Goal: Feedback & Contribution: Leave review/rating

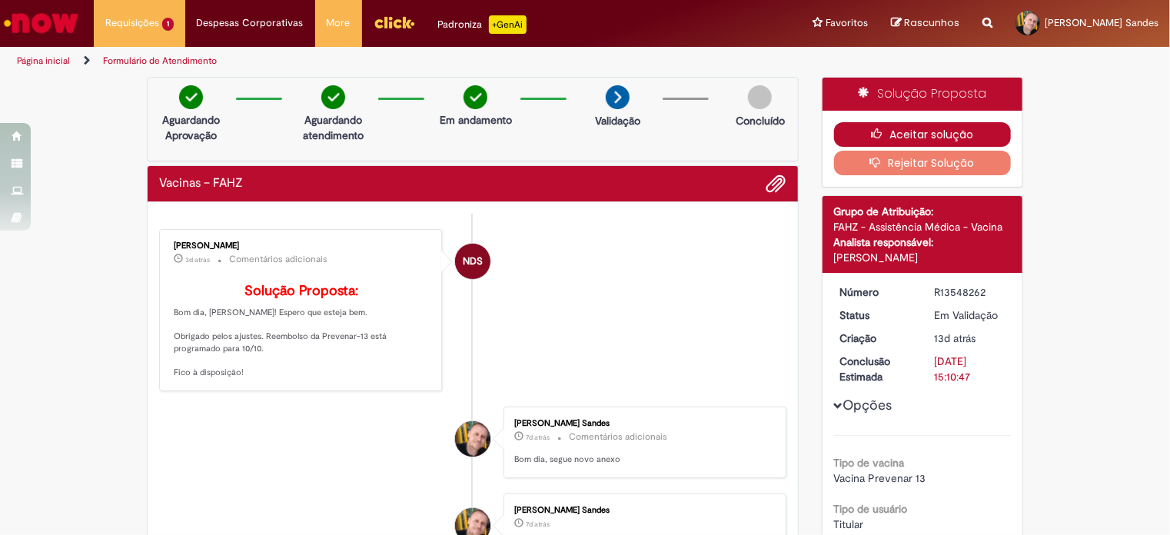
click at [923, 133] on button "Aceitar solução" at bounding box center [923, 134] width 178 height 25
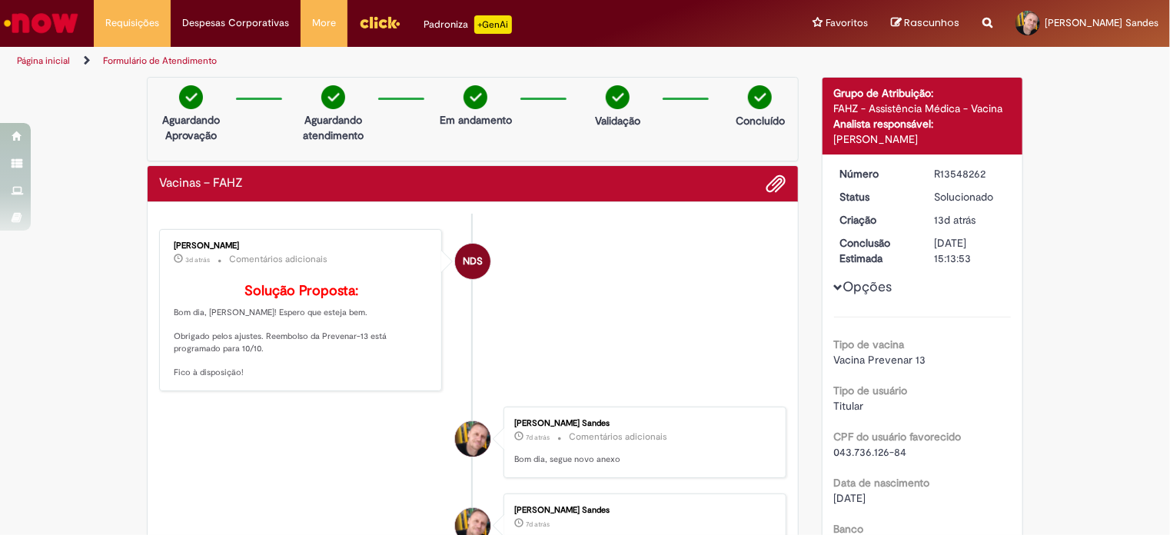
scroll to position [77, 0]
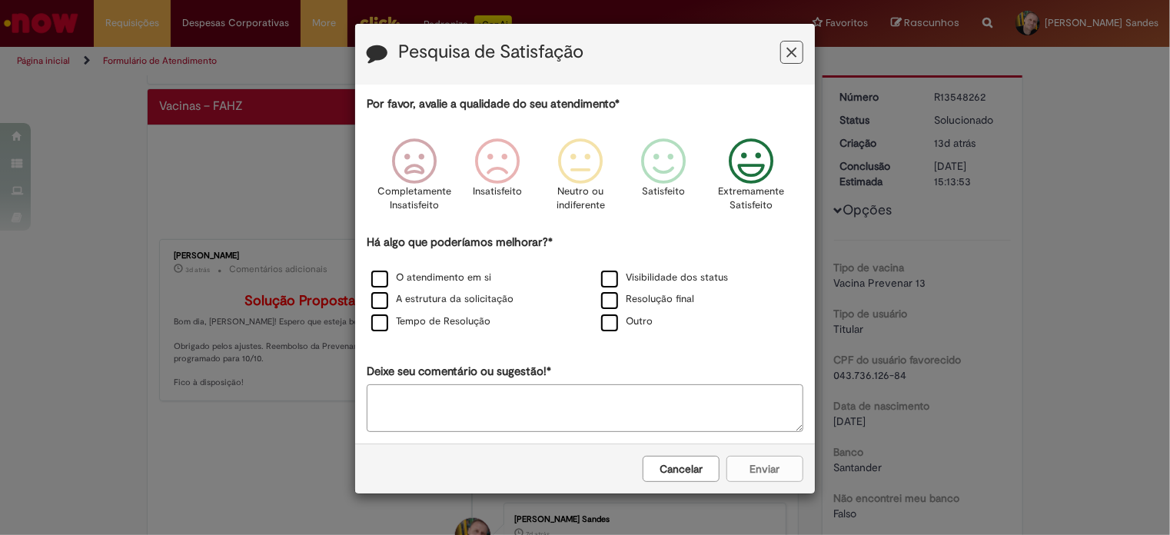
click at [757, 168] on icon "Feedback" at bounding box center [752, 161] width 58 height 46
click at [704, 411] on textarea "Deixe seu comentário ou sugestão!*" at bounding box center [585, 408] width 437 height 48
type textarea "*********"
click at [770, 471] on div "Cancelar Enviar" at bounding box center [585, 469] width 460 height 50
click at [377, 278] on label "O atendimento em si" at bounding box center [431, 278] width 120 height 15
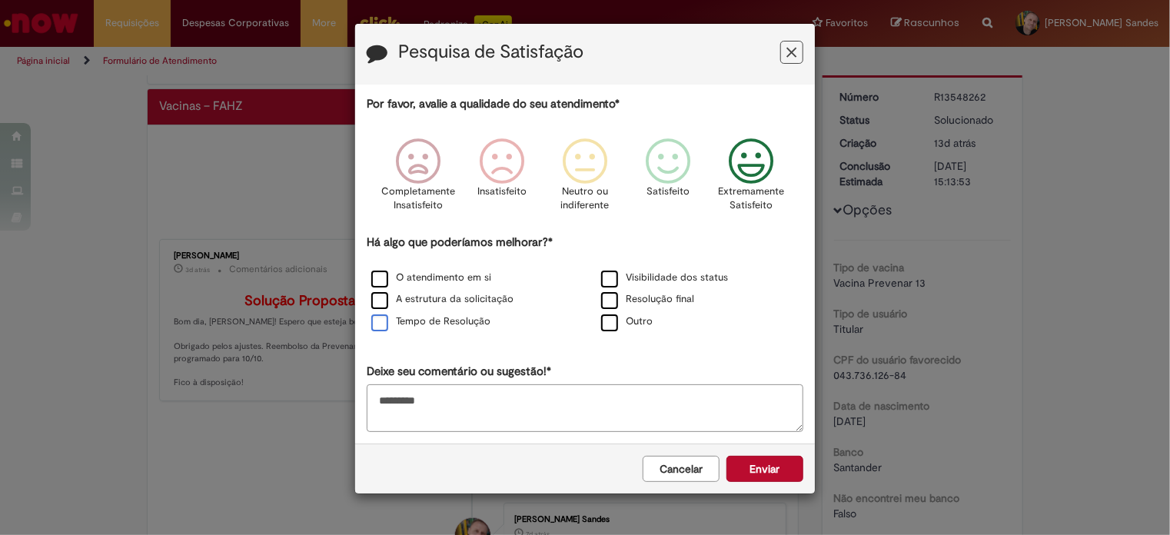
click at [378, 322] on label "Tempo de Resolução" at bounding box center [430, 321] width 119 height 15
click at [381, 302] on label "A estrutura da solicitação" at bounding box center [442, 299] width 142 height 15
click at [610, 295] on label "Resolução final" at bounding box center [647, 299] width 93 height 15
click at [612, 272] on label "Visibilidade dos status" at bounding box center [664, 278] width 127 height 15
click at [782, 471] on button "Enviar" at bounding box center [765, 469] width 77 height 26
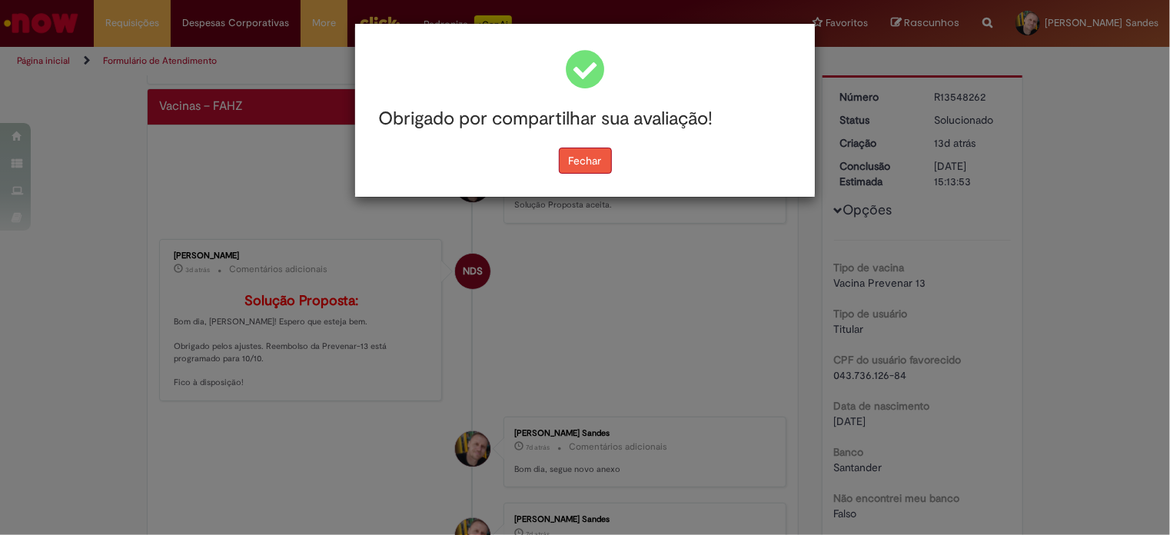
click at [600, 161] on button "Fechar" at bounding box center [585, 161] width 53 height 26
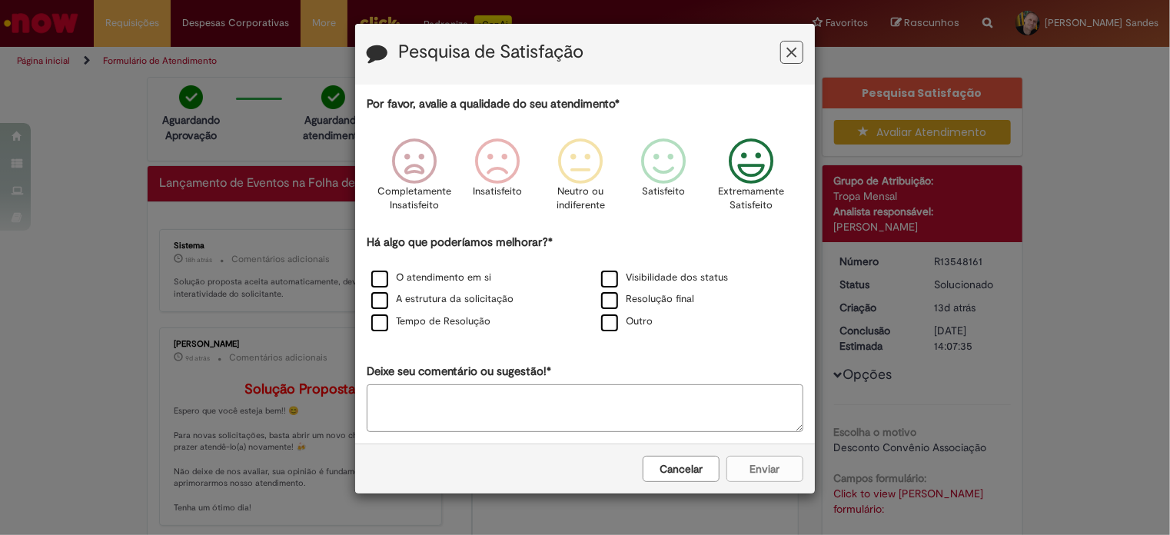
click at [753, 167] on icon "Feedback" at bounding box center [752, 161] width 58 height 46
click at [378, 281] on label "O atendimento em si" at bounding box center [431, 278] width 120 height 15
click at [377, 301] on label "A estrutura da solicitação" at bounding box center [442, 299] width 142 height 15
click at [377, 320] on label "Tempo de Resolução" at bounding box center [430, 321] width 119 height 15
click at [615, 276] on label "Visibilidade dos status" at bounding box center [664, 278] width 127 height 15
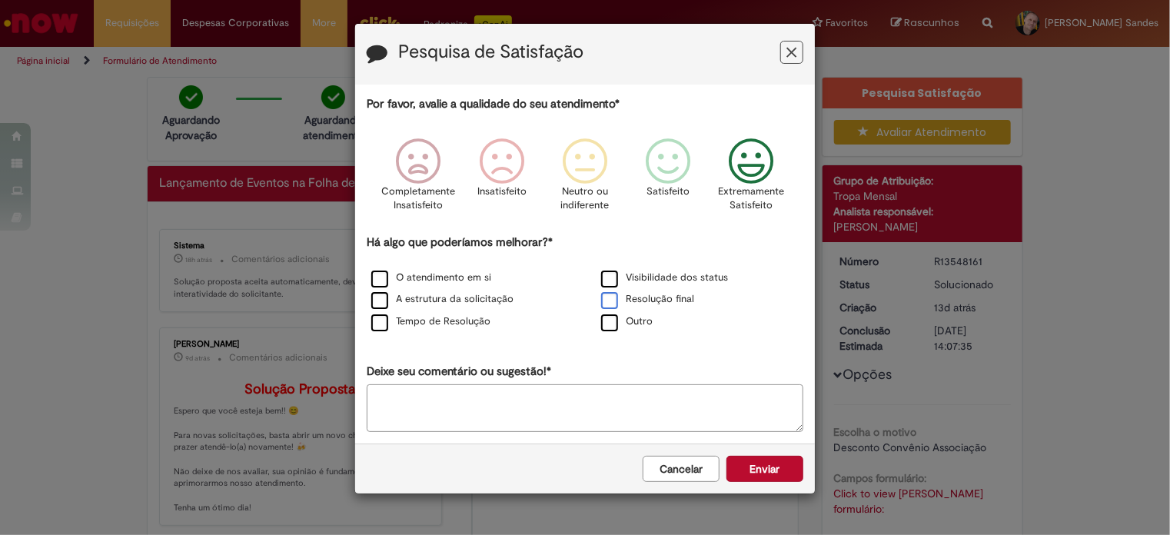
click at [610, 297] on label "Resolução final" at bounding box center [647, 299] width 93 height 15
click at [764, 465] on button "Enviar" at bounding box center [765, 469] width 77 height 26
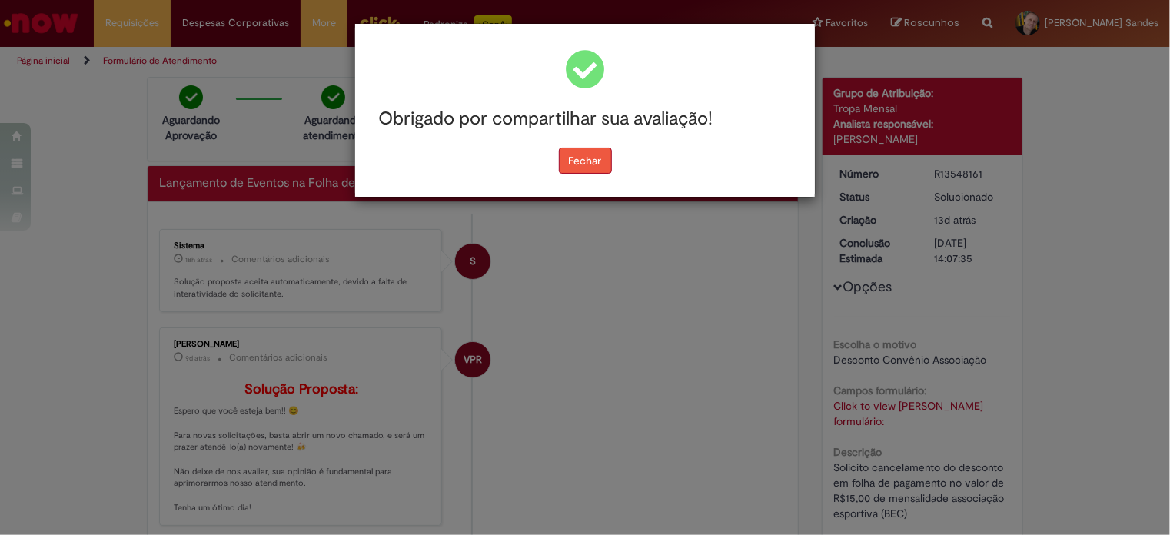
click at [587, 163] on button "Fechar" at bounding box center [585, 161] width 53 height 26
